Goal: Information Seeking & Learning: Learn about a topic

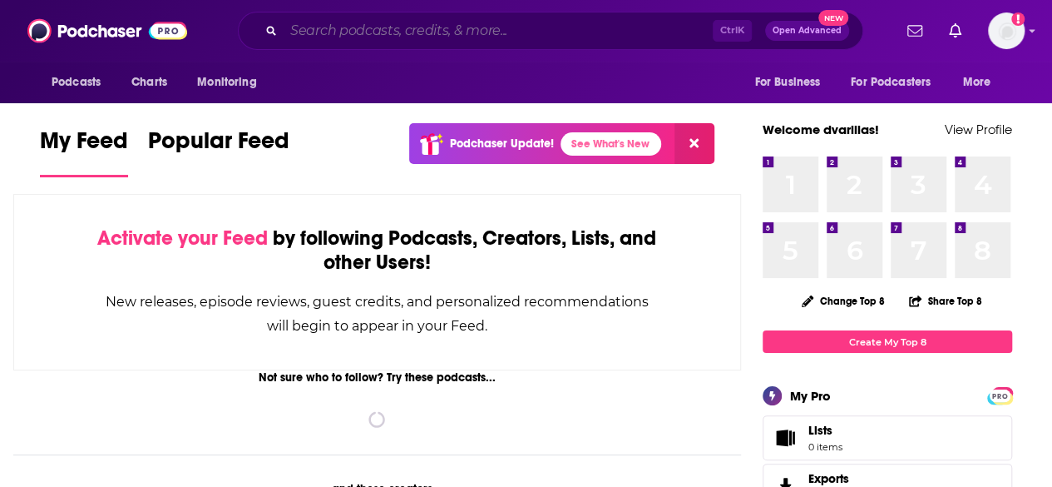
click at [328, 29] on input "Search podcasts, credits, & more..." at bounding box center [498, 30] width 429 height 27
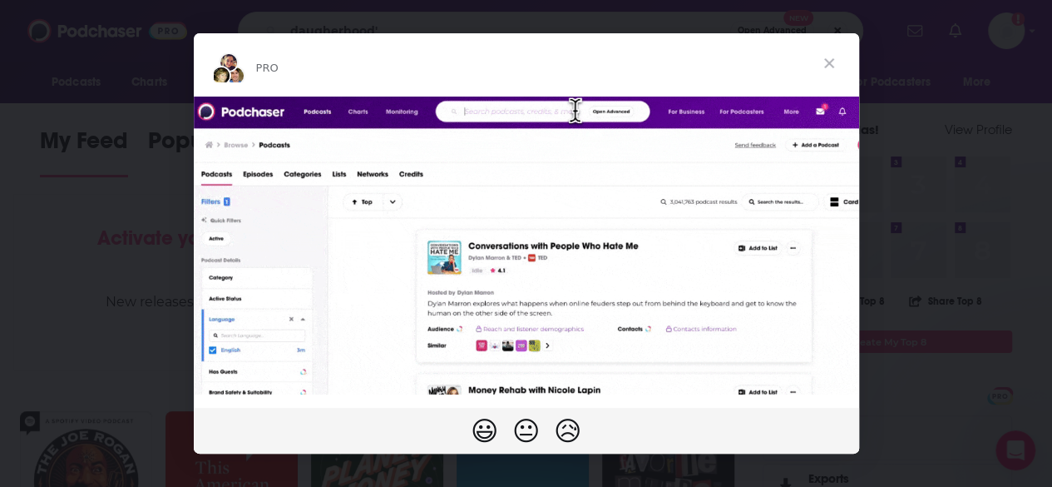
click at [839, 52] on span "Close" at bounding box center [829, 63] width 60 height 60
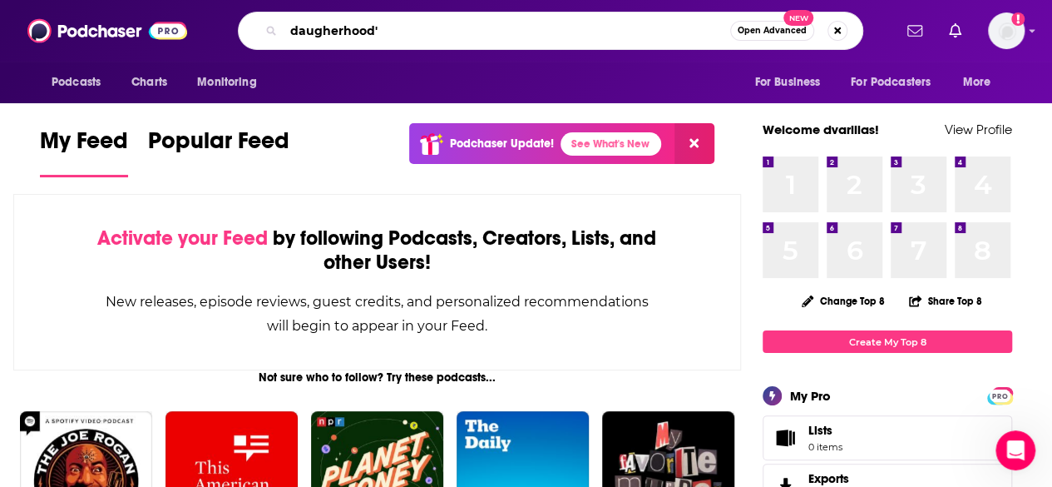
click at [393, 27] on input "daugherhood'" at bounding box center [507, 30] width 447 height 27
type input "daugherhood the podcast"
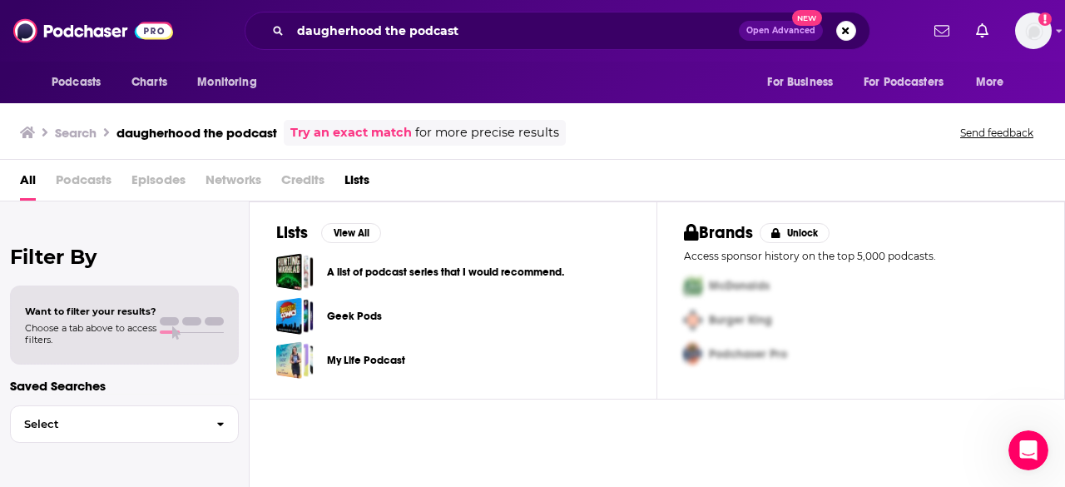
click at [96, 183] on span "Podcasts" at bounding box center [84, 183] width 56 height 34
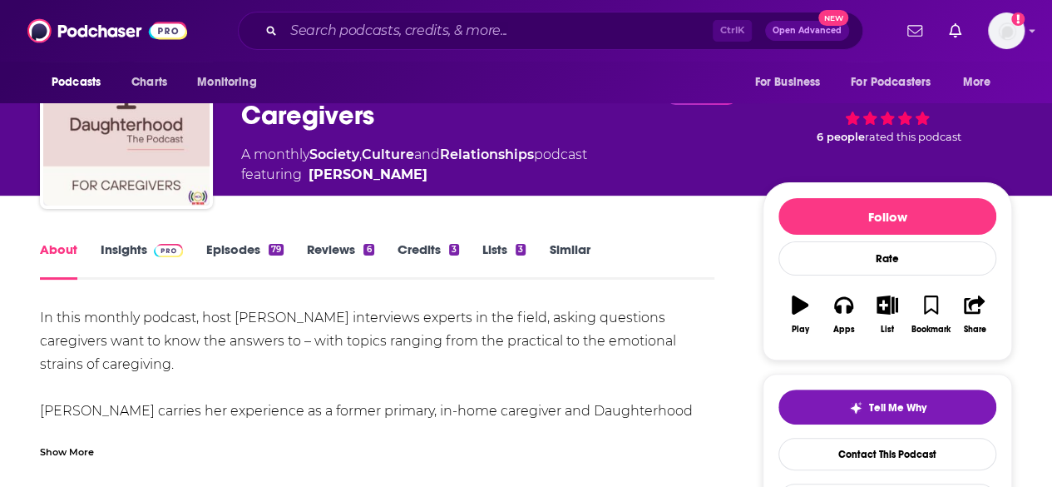
click at [393, 312] on div "In this monthly podcast, host [PERSON_NAME] interviews experts in the field, as…" at bounding box center [377, 387] width 675 height 163
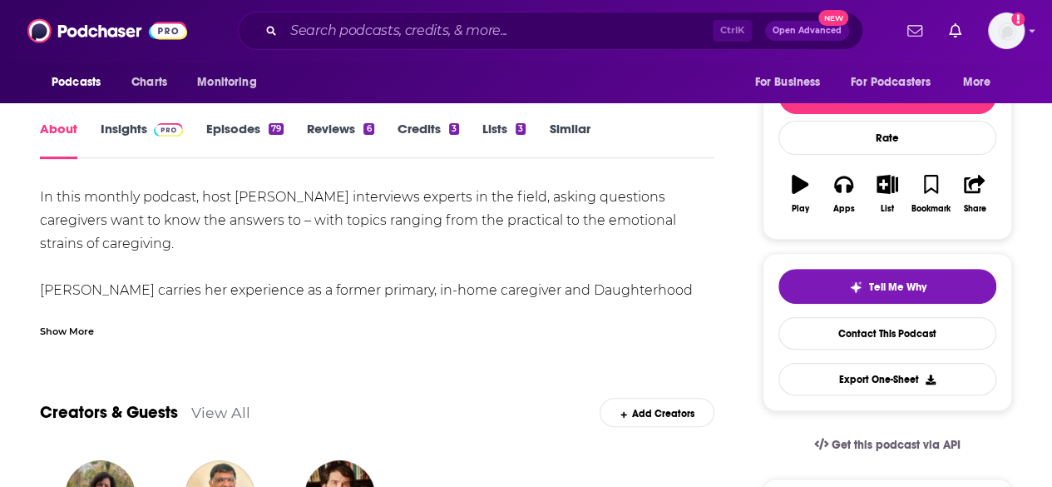
scroll to position [195, 0]
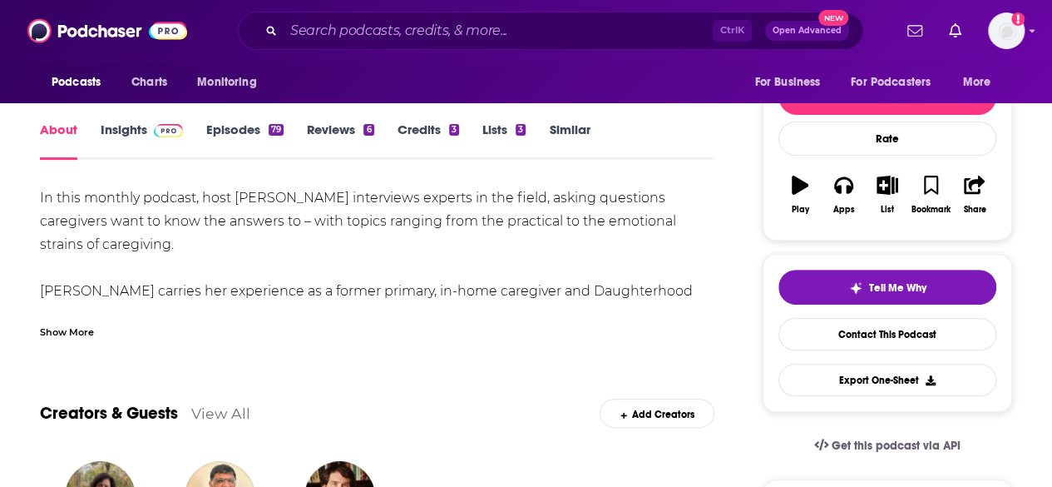
click at [77, 332] on div "Show More" at bounding box center [67, 331] width 54 height 16
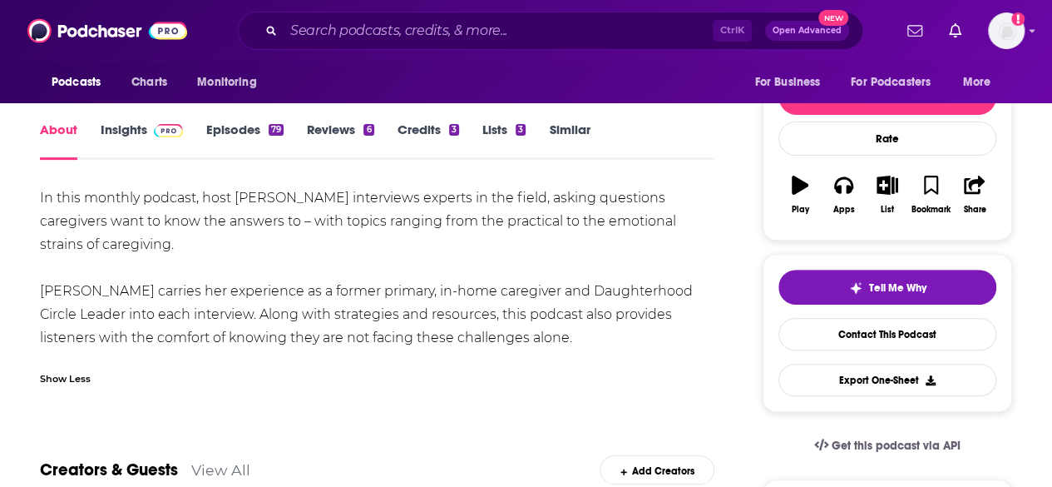
click at [154, 136] on img at bounding box center [168, 130] width 29 height 13
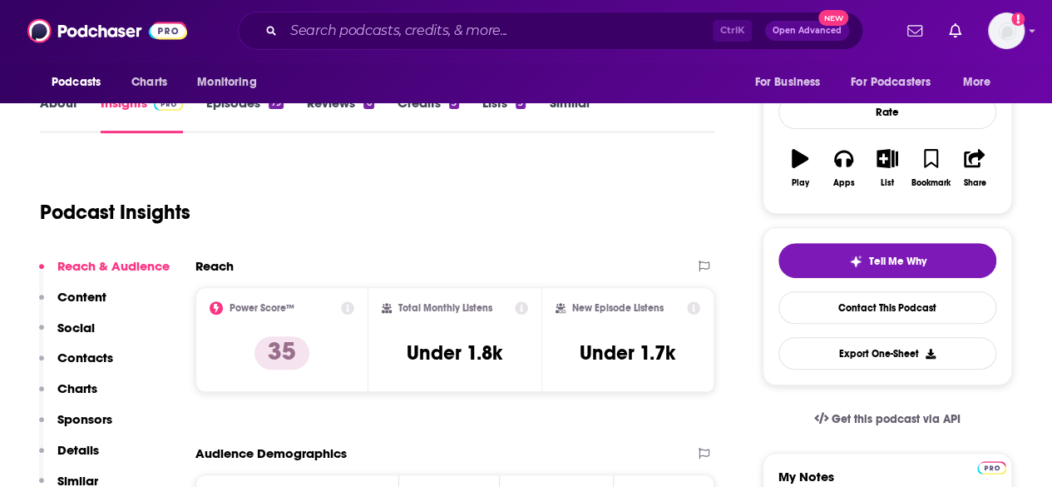
scroll to position [224, 0]
